Goal: Task Accomplishment & Management: Use online tool/utility

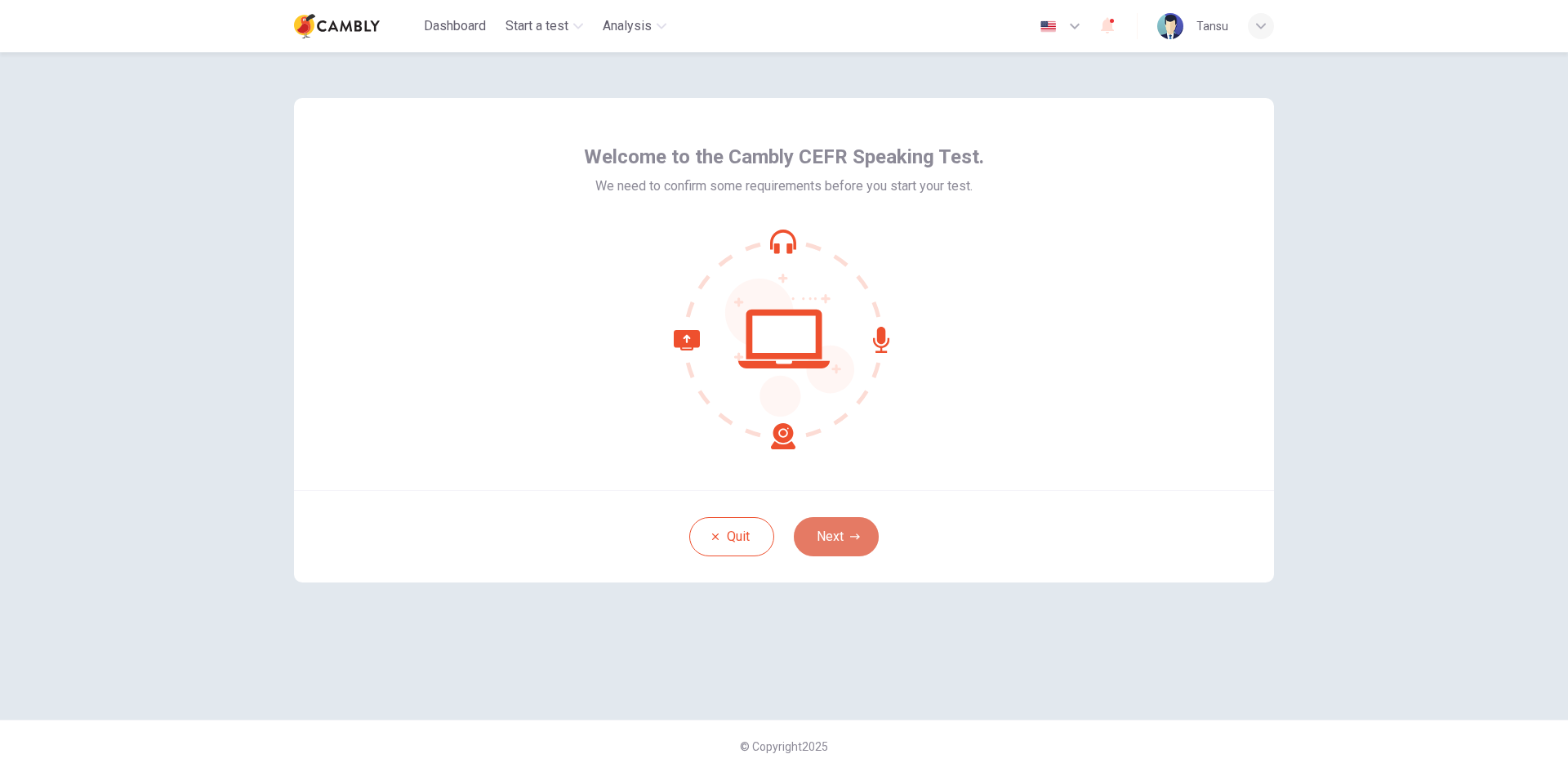
click at [822, 533] on button "Next" at bounding box center [835, 536] width 85 height 39
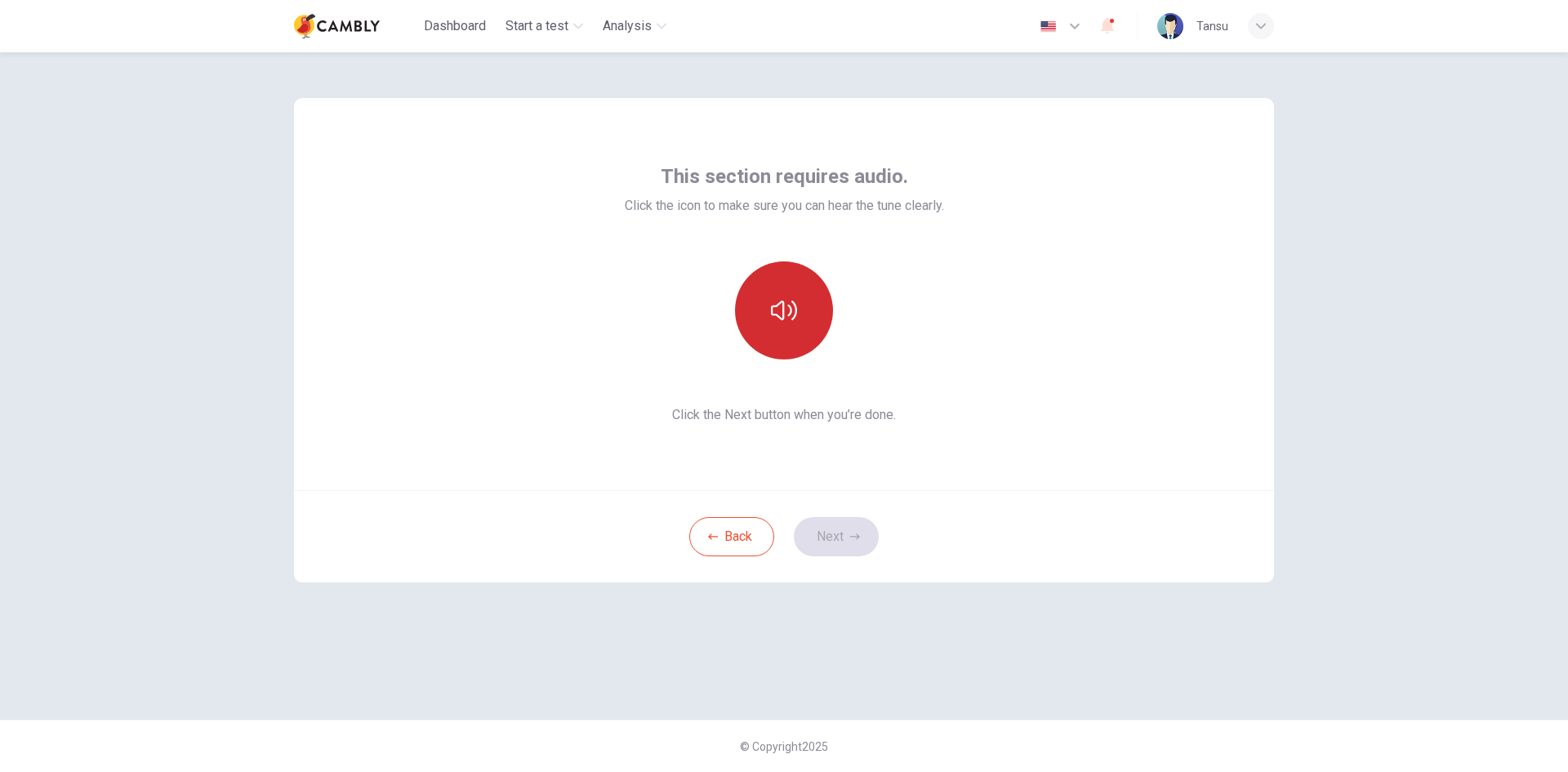
click at [774, 308] on icon "button" at bounding box center [784, 310] width 26 height 26
click at [850, 535] on icon "button" at bounding box center [854, 536] width 10 height 10
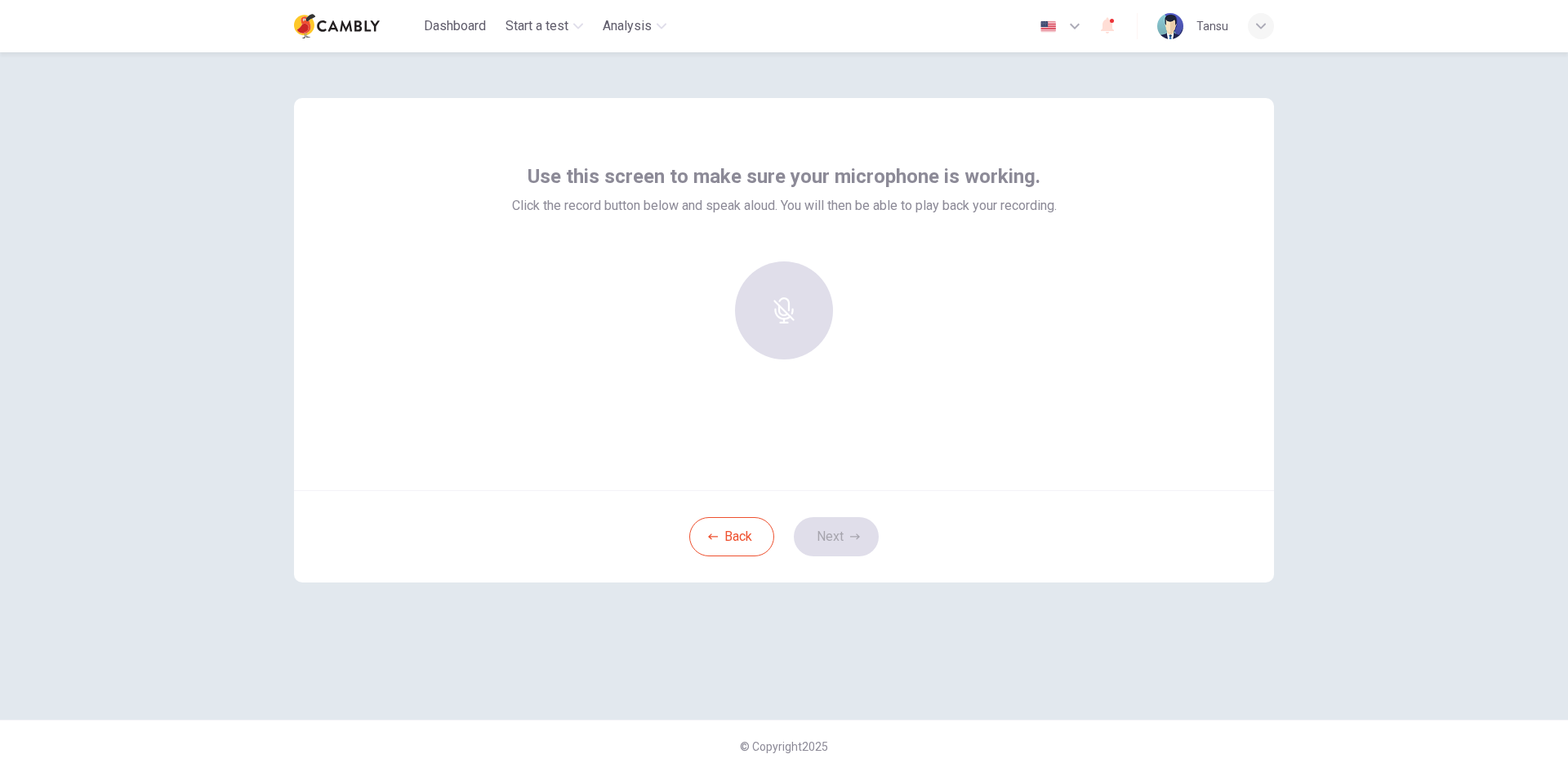
click at [782, 317] on div at bounding box center [784, 310] width 176 height 98
click at [781, 318] on div at bounding box center [784, 310] width 176 height 98
click at [782, 306] on icon "button" at bounding box center [783, 298] width 19 height 26
click at [803, 316] on div "Stop" at bounding box center [784, 310] width 98 height 98
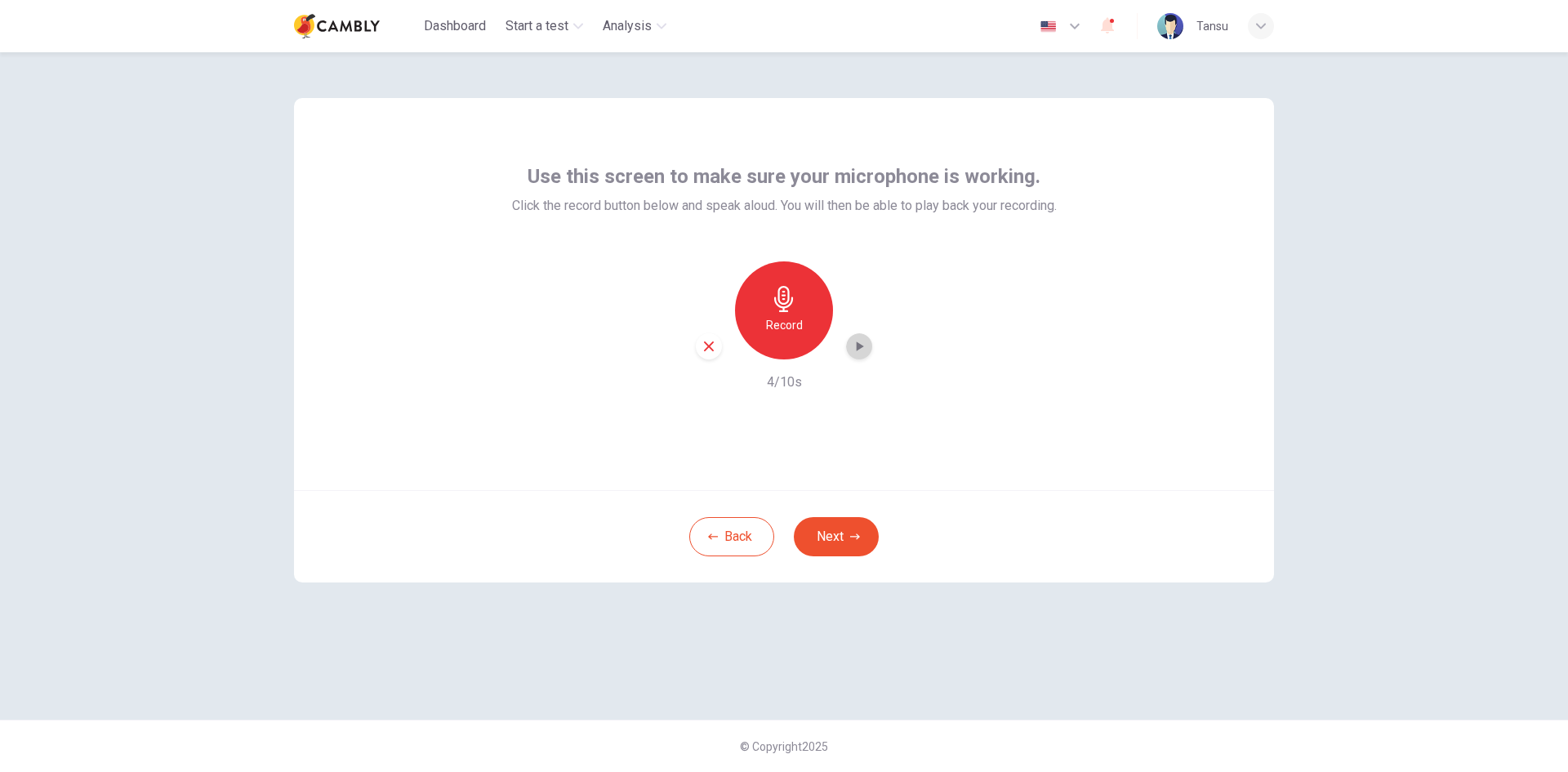
click at [854, 344] on icon "button" at bounding box center [859, 346] width 16 height 16
click at [840, 534] on button "Next" at bounding box center [835, 536] width 85 height 39
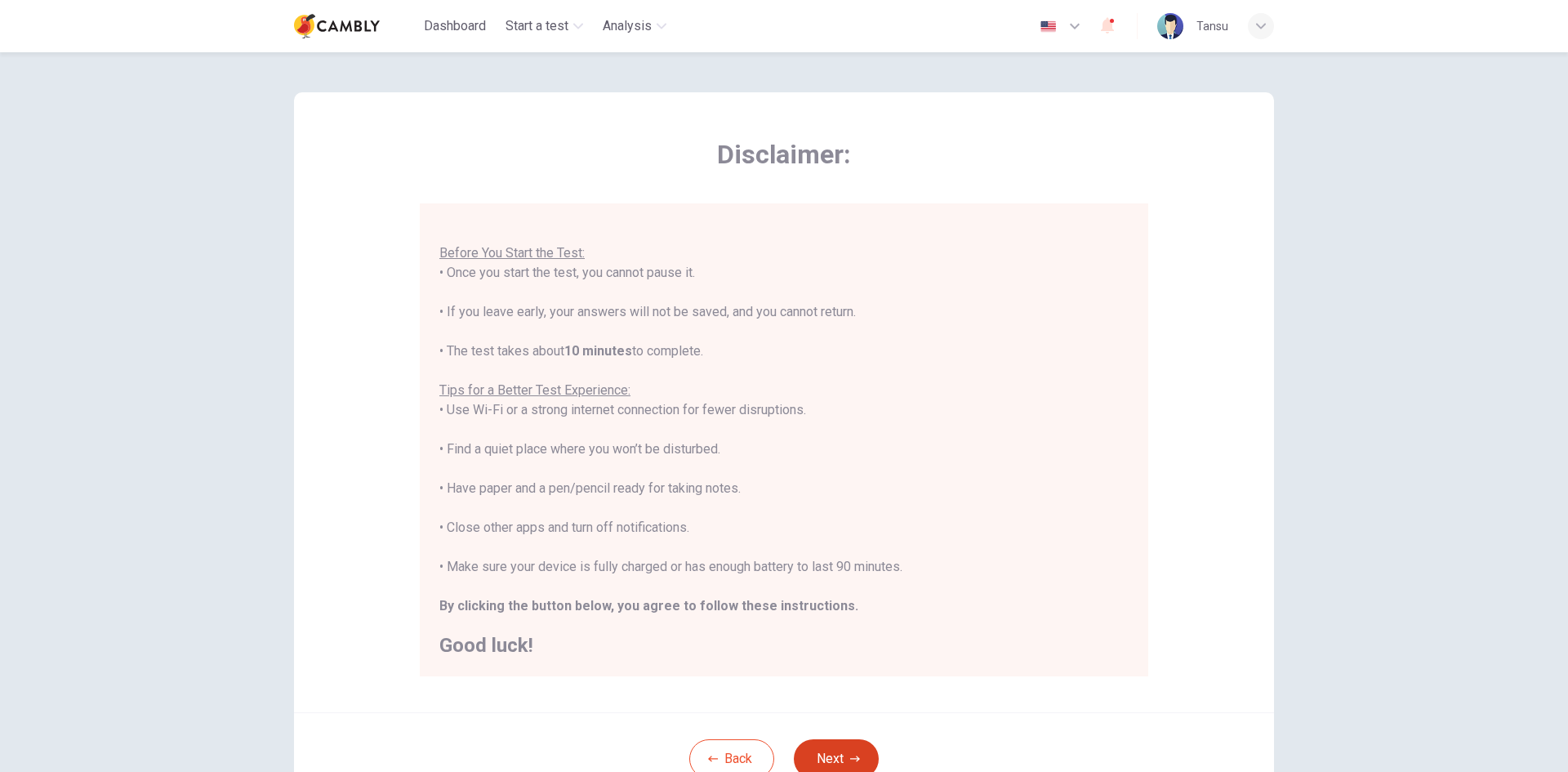
scroll to position [6, 0]
click at [850, 754] on icon "button" at bounding box center [854, 758] width 10 height 10
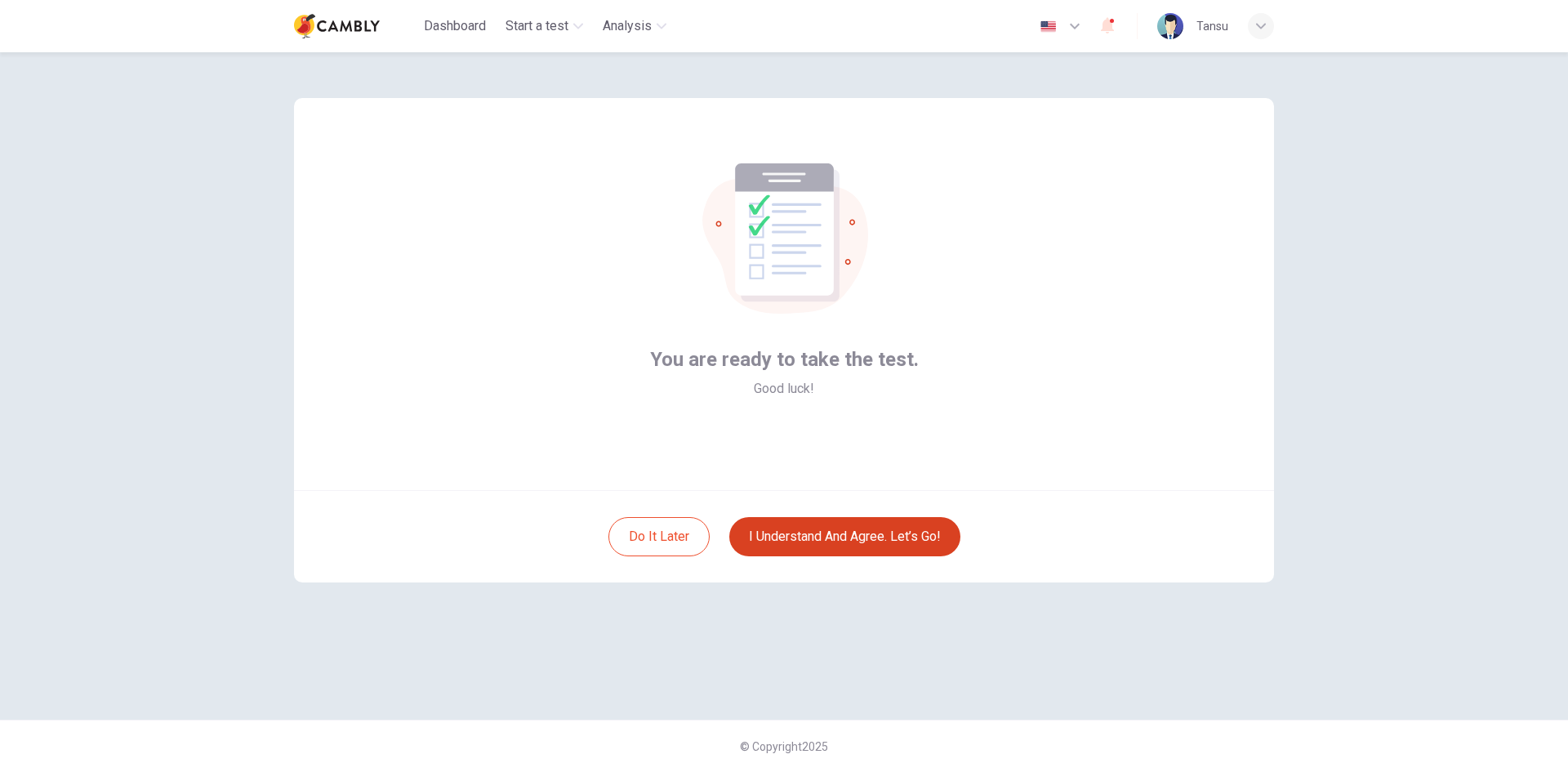
scroll to position [0, 0]
click at [856, 539] on button "I understand and agree. Let’s go!" at bounding box center [844, 536] width 231 height 39
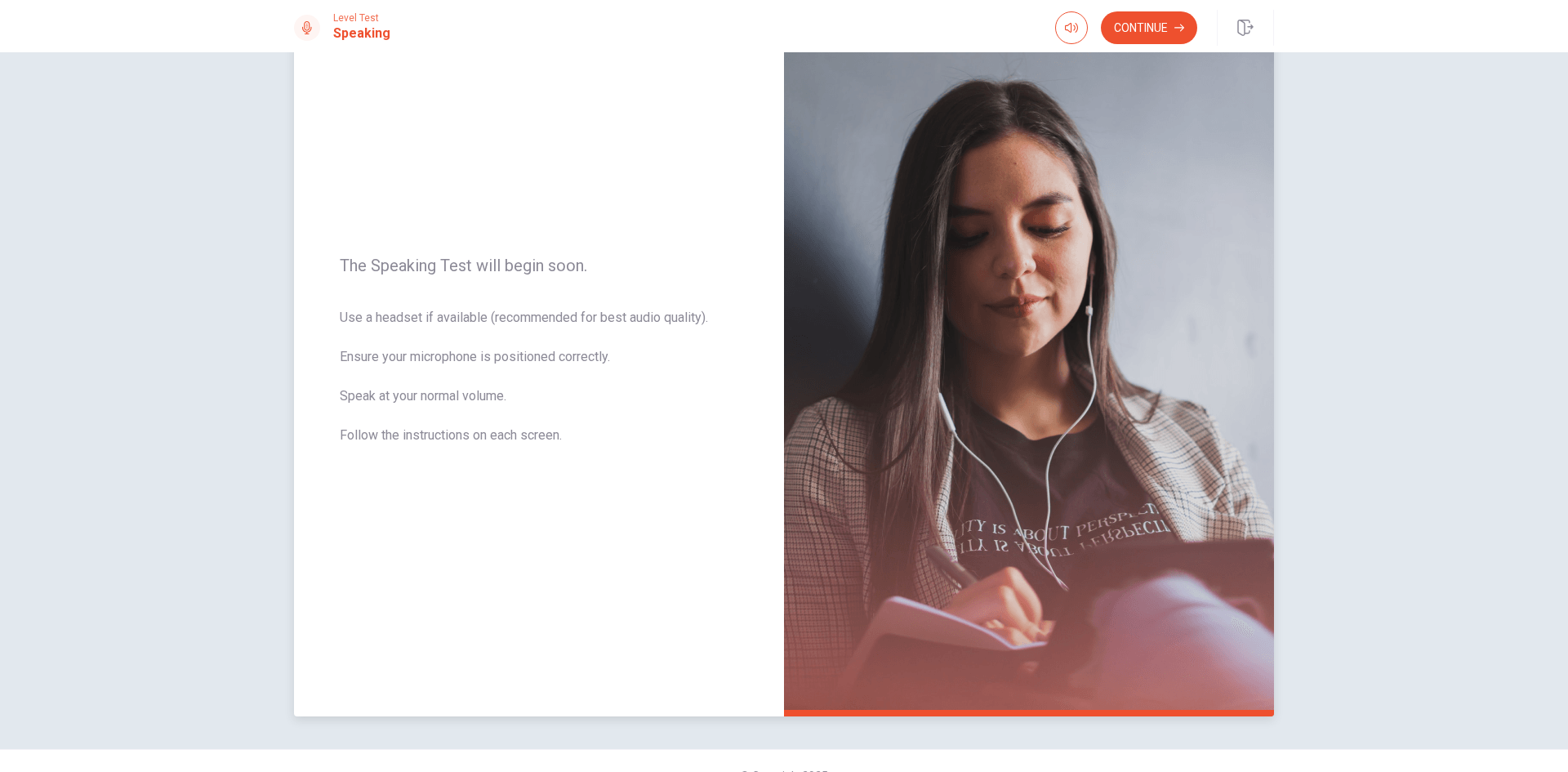
scroll to position [81, 0]
click at [1157, 22] on button "Continue" at bounding box center [1149, 28] width 96 height 33
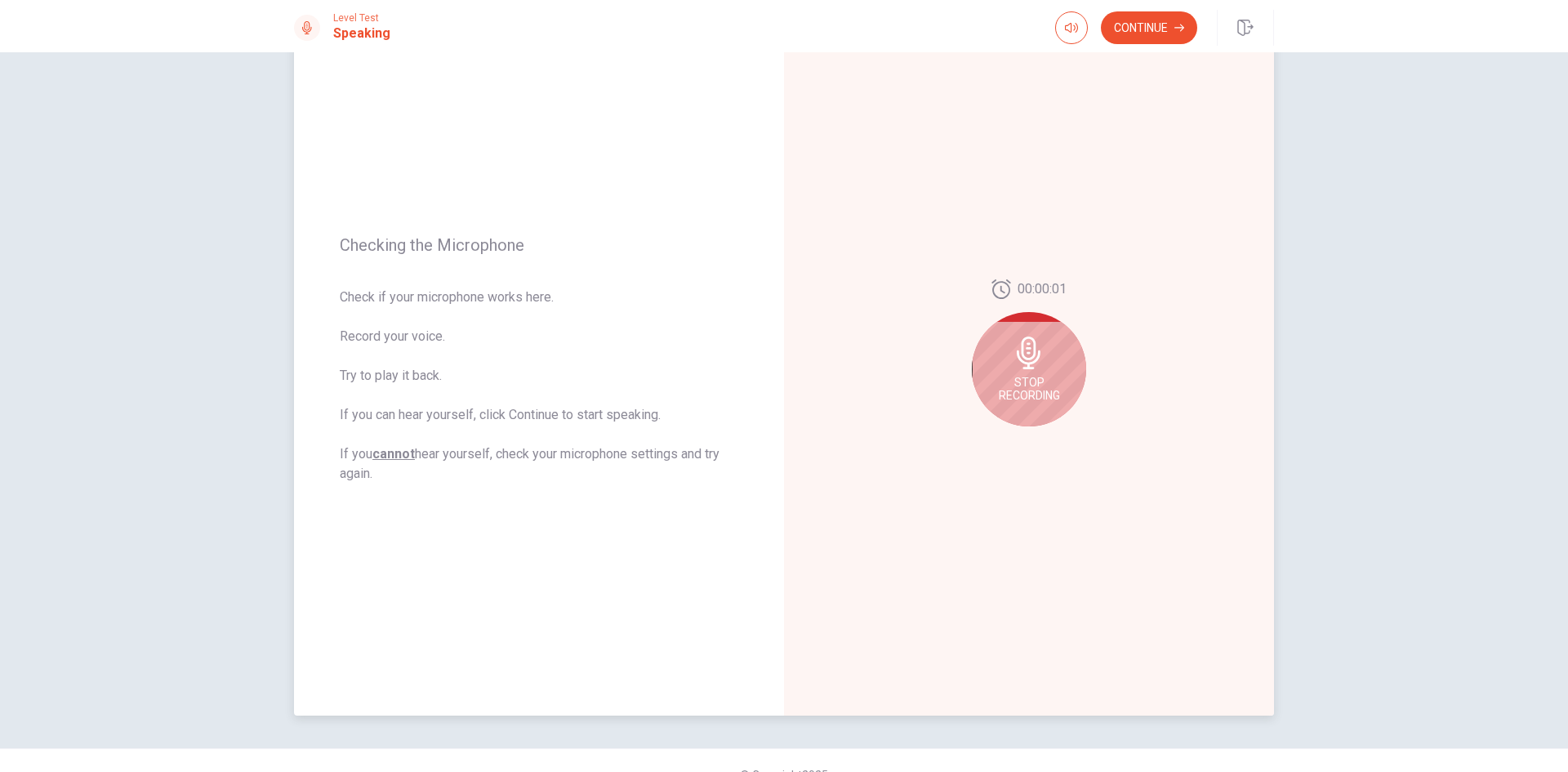
click at [1026, 382] on span "Stop Recording" at bounding box center [1029, 388] width 62 height 26
click at [1043, 441] on icon "Play Audio" at bounding box center [1046, 439] width 7 height 10
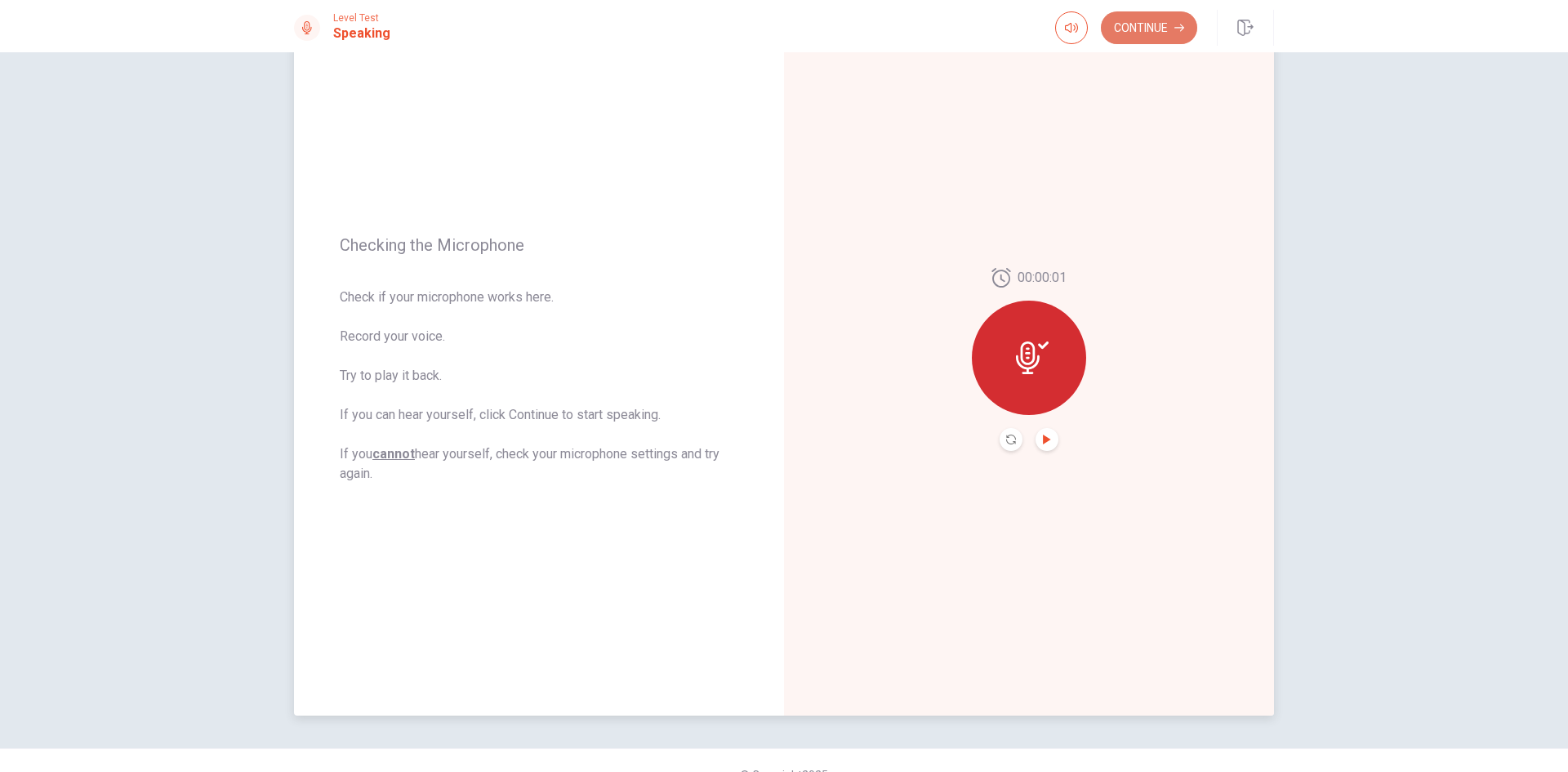
click at [1158, 29] on button "Continue" at bounding box center [1149, 28] width 96 height 33
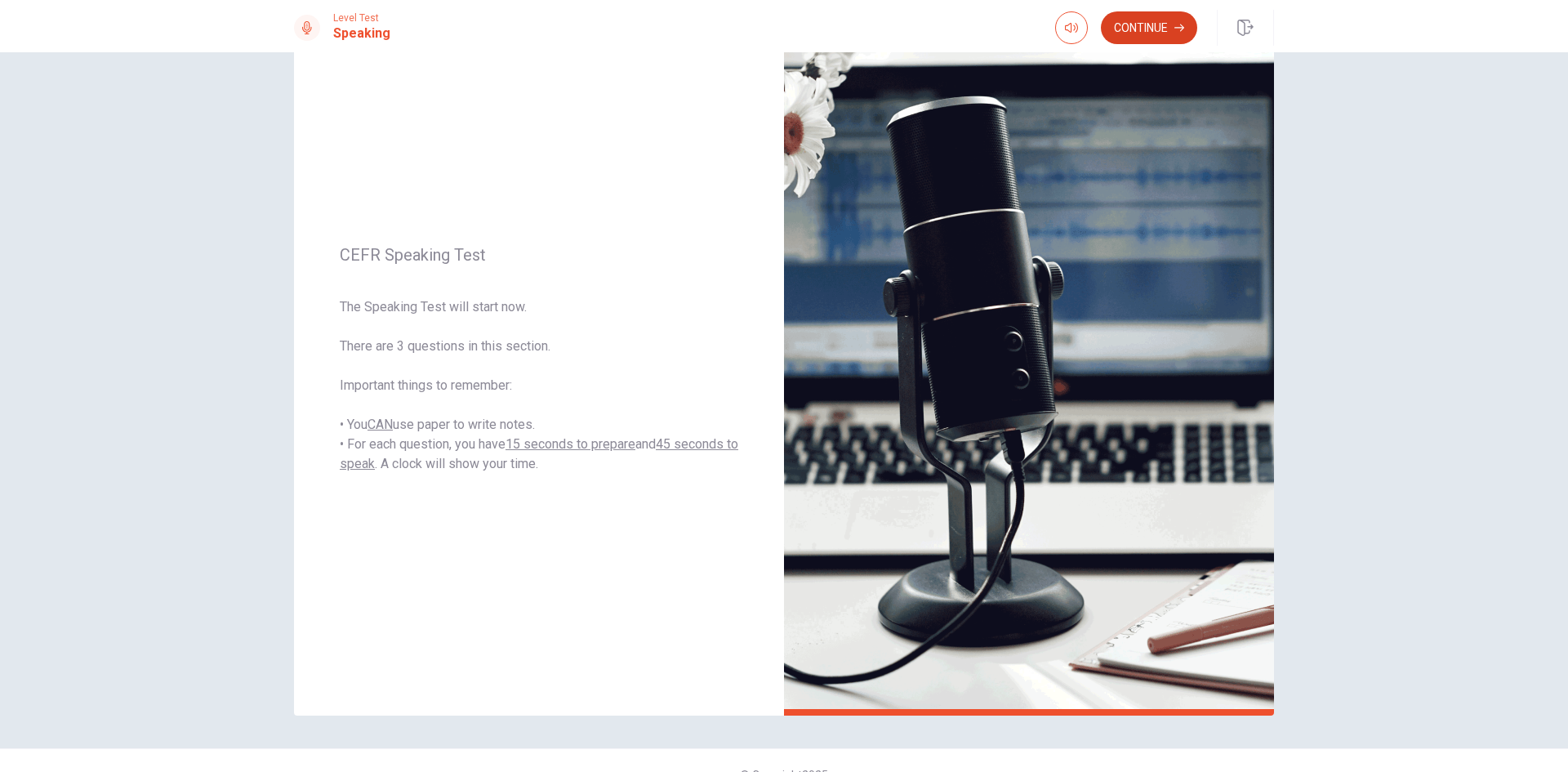
click at [1158, 20] on button "Continue" at bounding box center [1149, 28] width 96 height 33
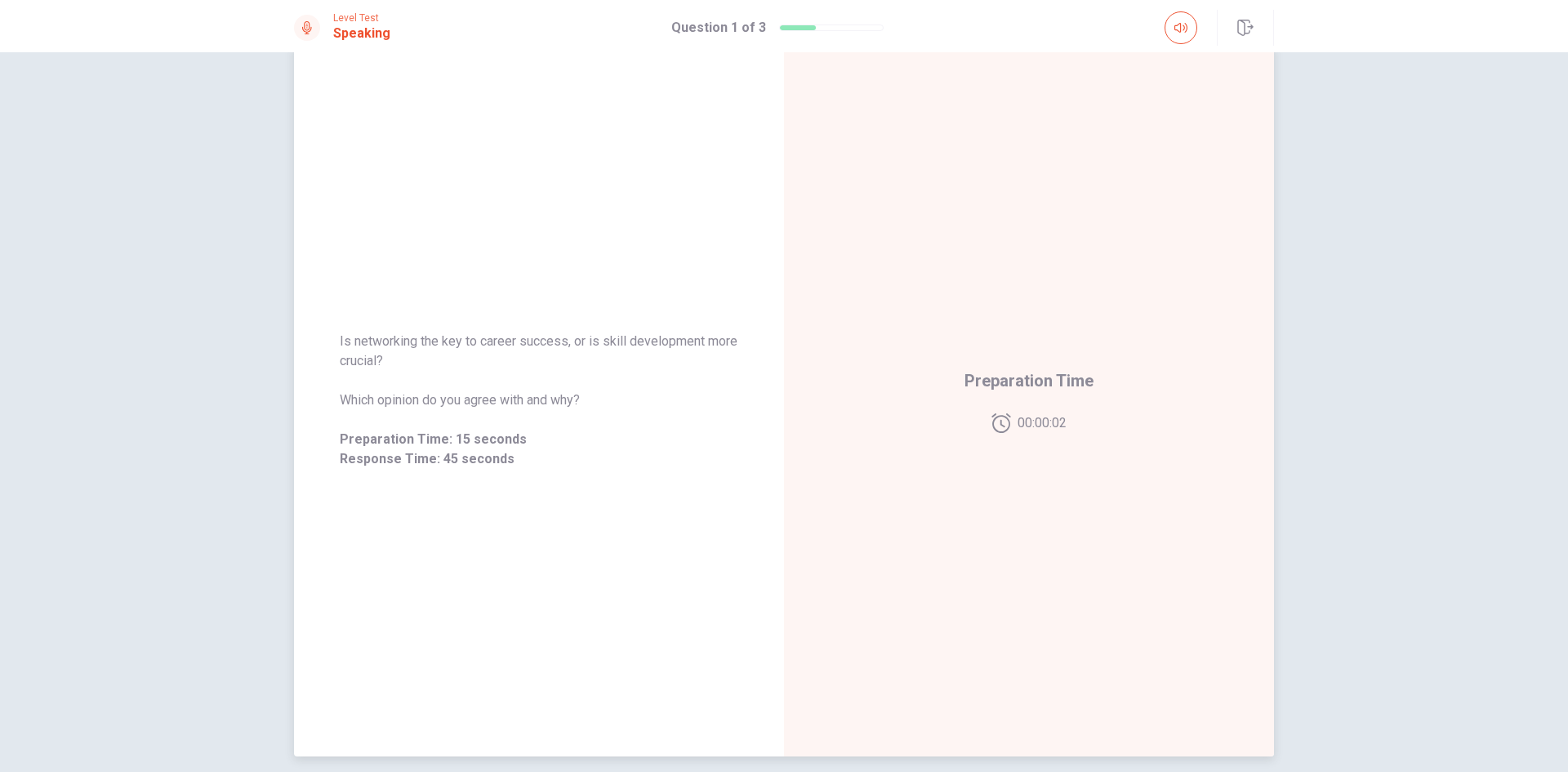
scroll to position [0, 0]
